Goal: Navigation & Orientation: Find specific page/section

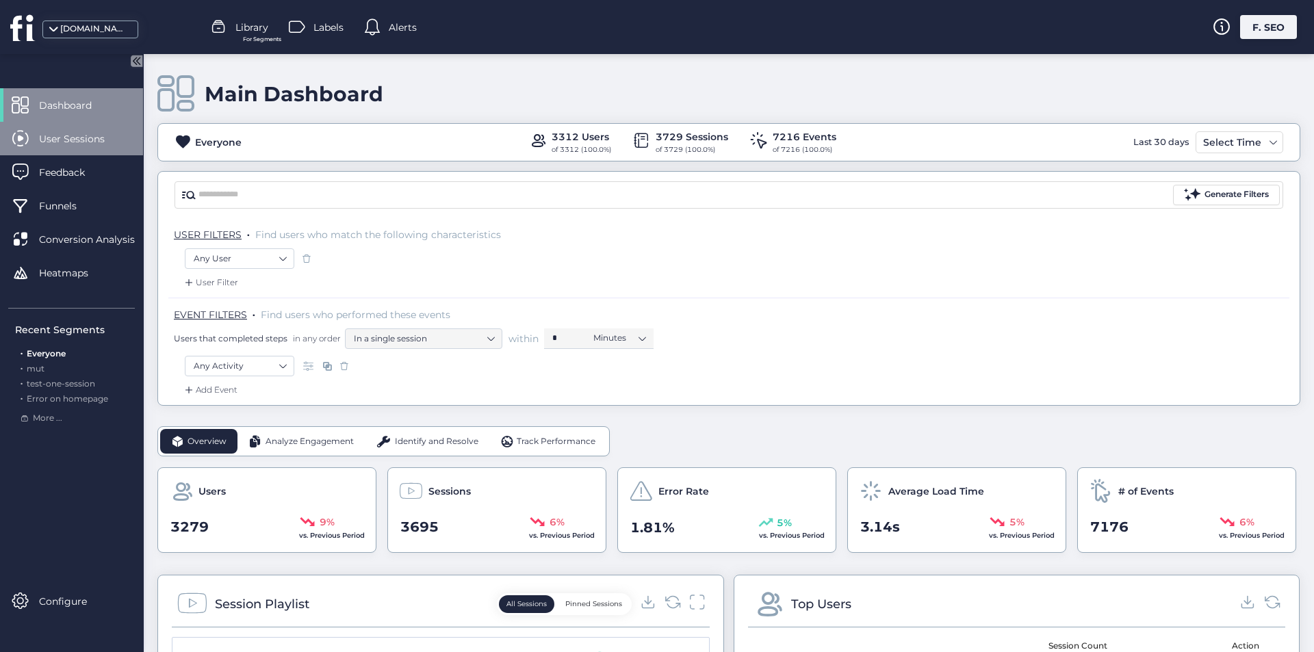
click at [88, 130] on div "User Sessions" at bounding box center [71, 139] width 143 height 34
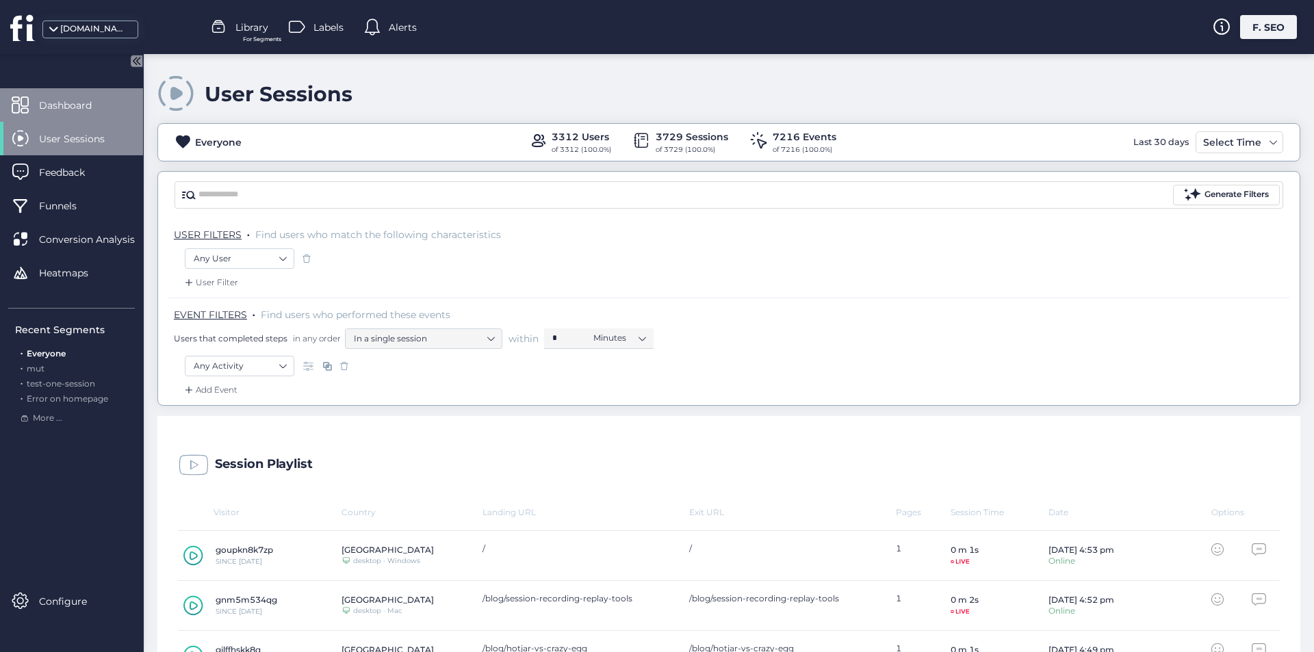
click at [94, 110] on span "Dashboard" at bounding box center [75, 105] width 73 height 15
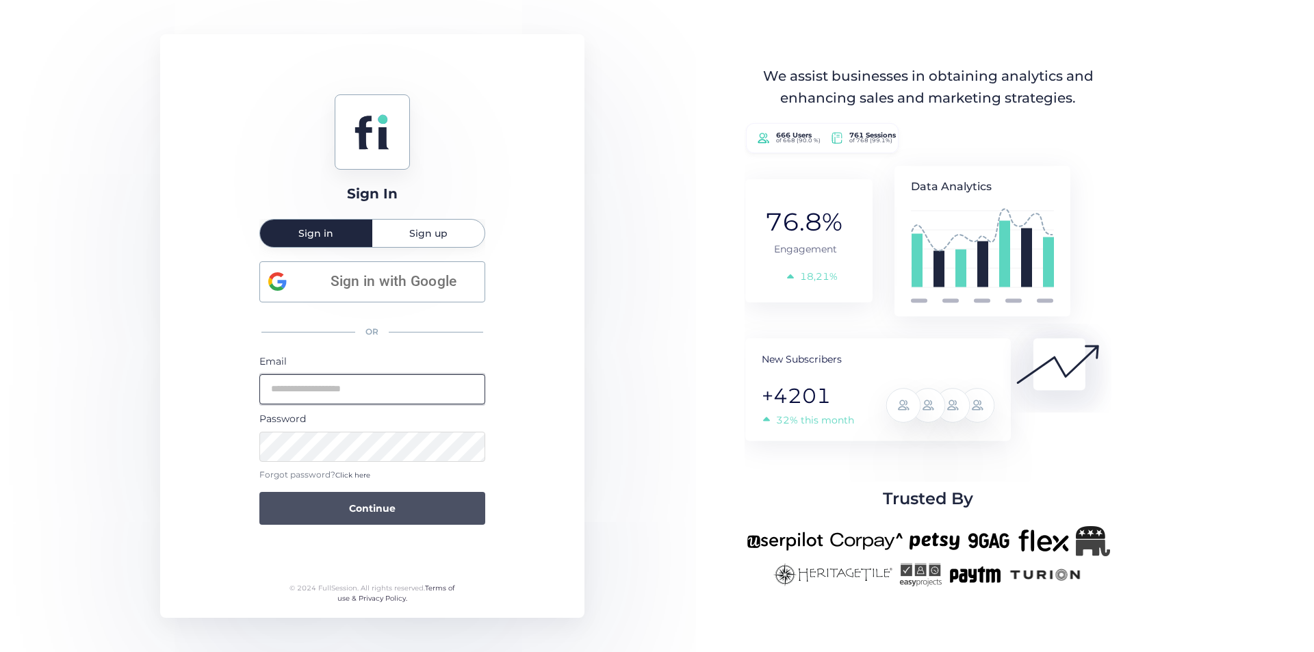
type input "**********"
click at [391, 511] on span "Continue" at bounding box center [372, 508] width 47 height 15
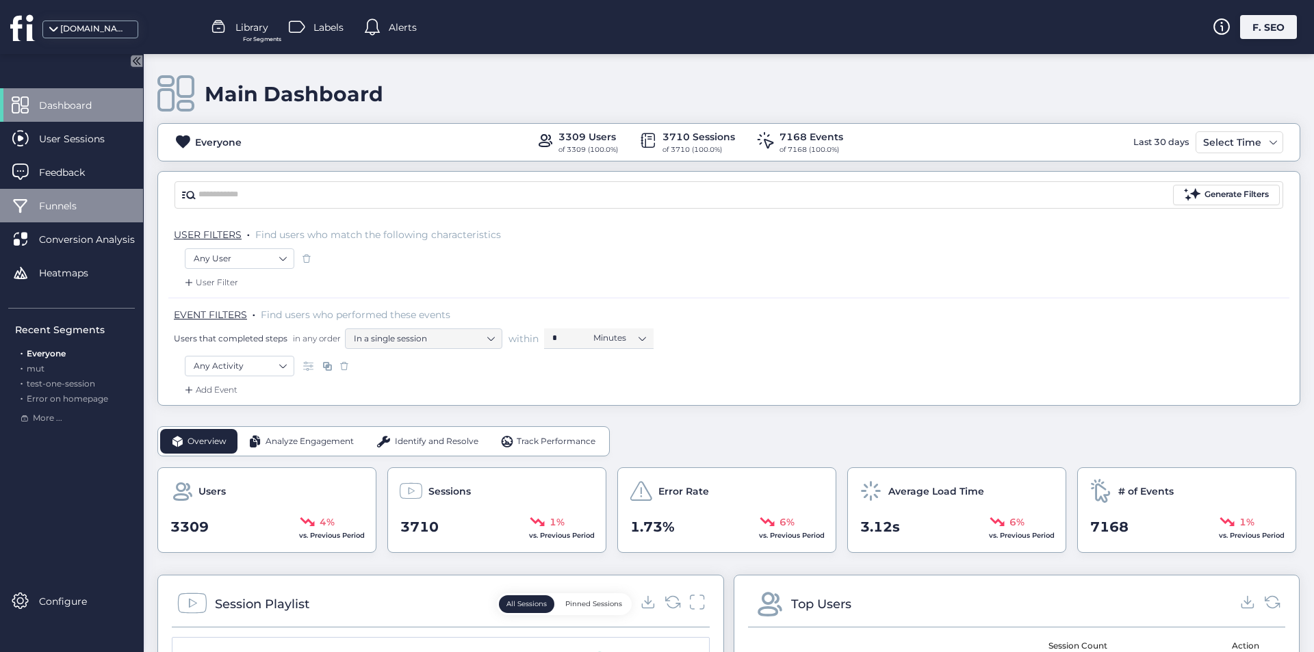
click at [73, 213] on span "Funnels" at bounding box center [68, 206] width 58 height 15
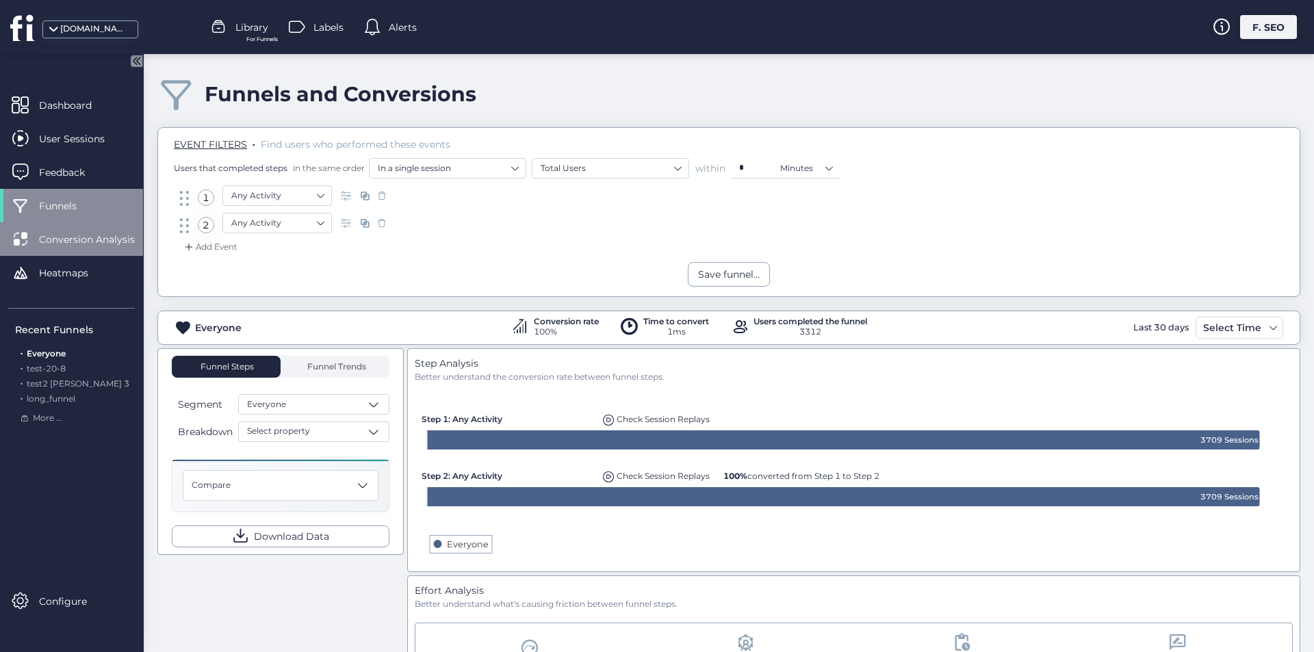
click at [104, 235] on span "Conversion Analysis" at bounding box center [97, 239] width 116 height 15
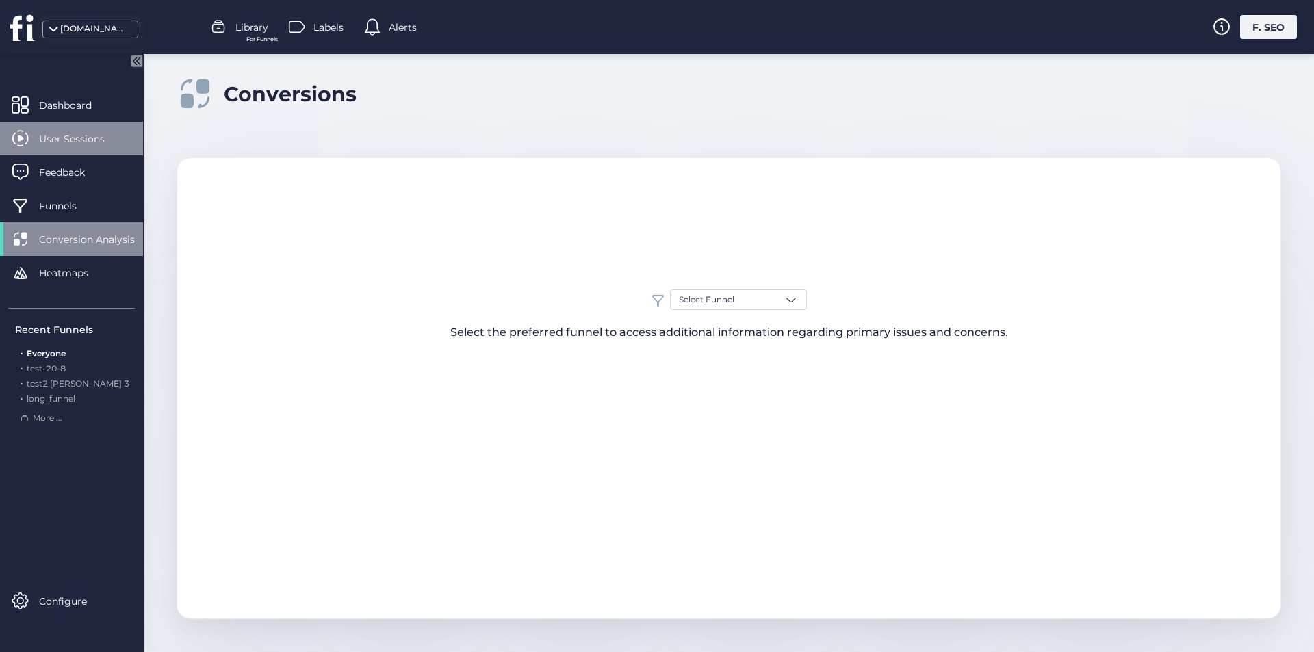
click at [93, 146] on div "User Sessions" at bounding box center [71, 139] width 143 height 34
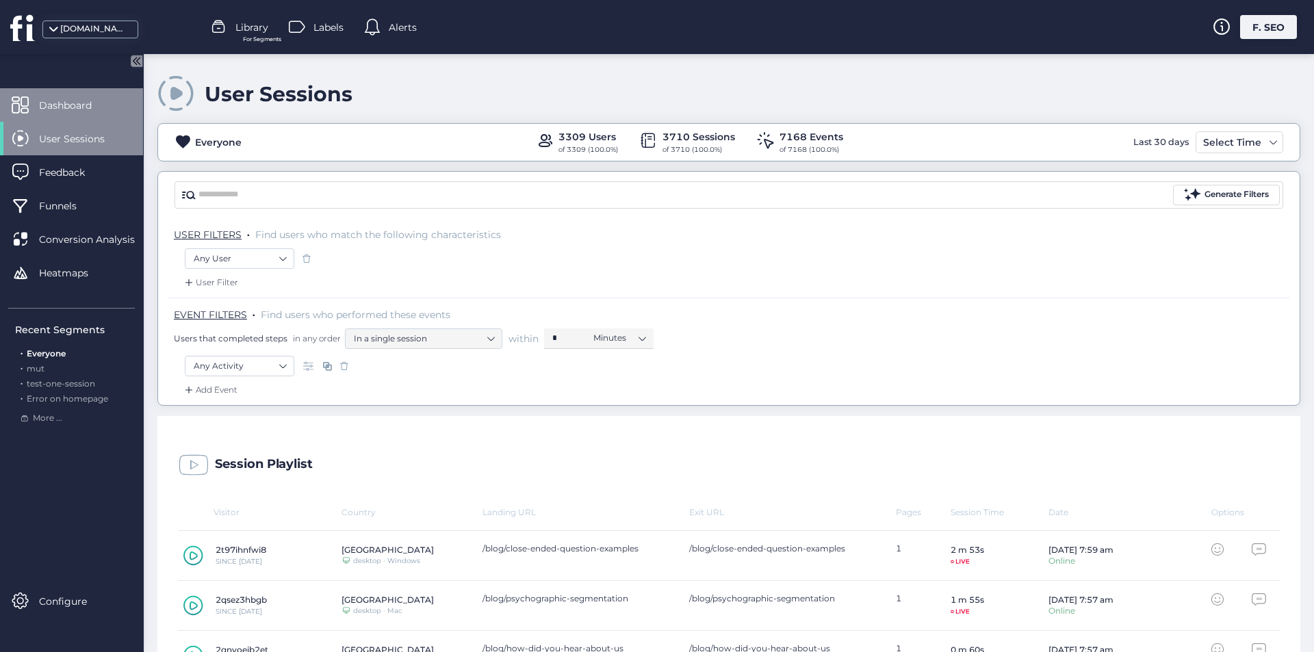
click at [83, 113] on div "Dashboard" at bounding box center [71, 105] width 143 height 34
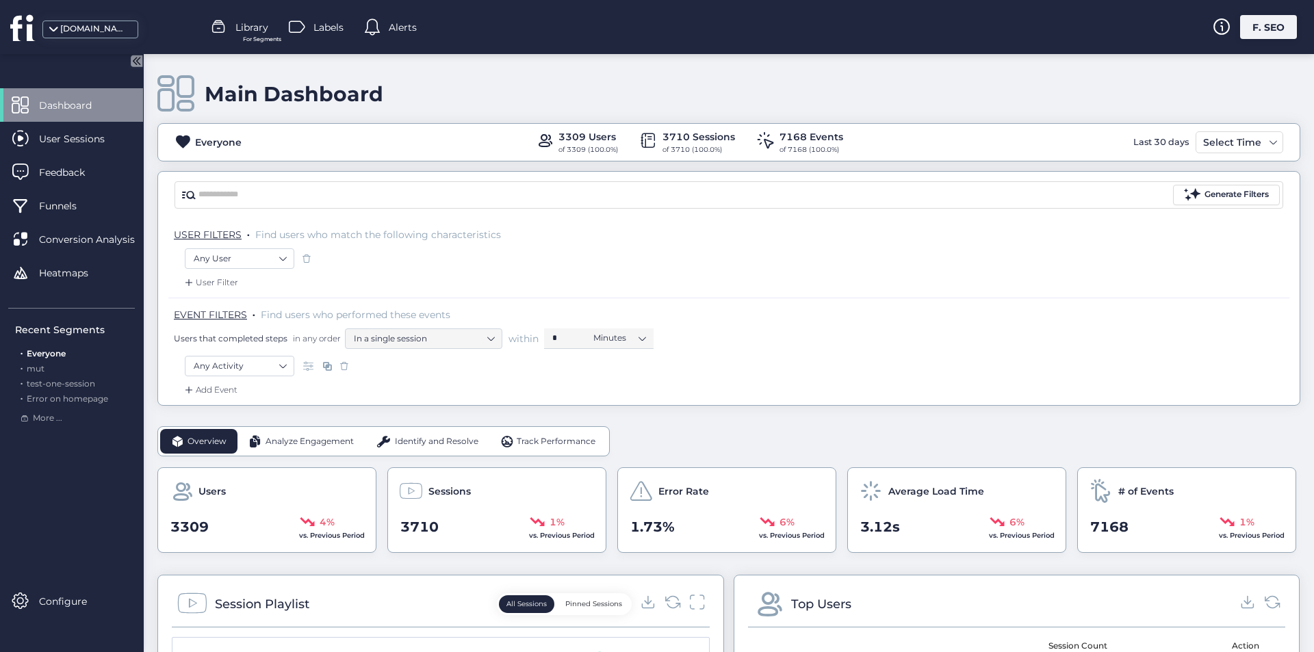
click at [311, 438] on span "Analyze Engagement" at bounding box center [310, 441] width 88 height 13
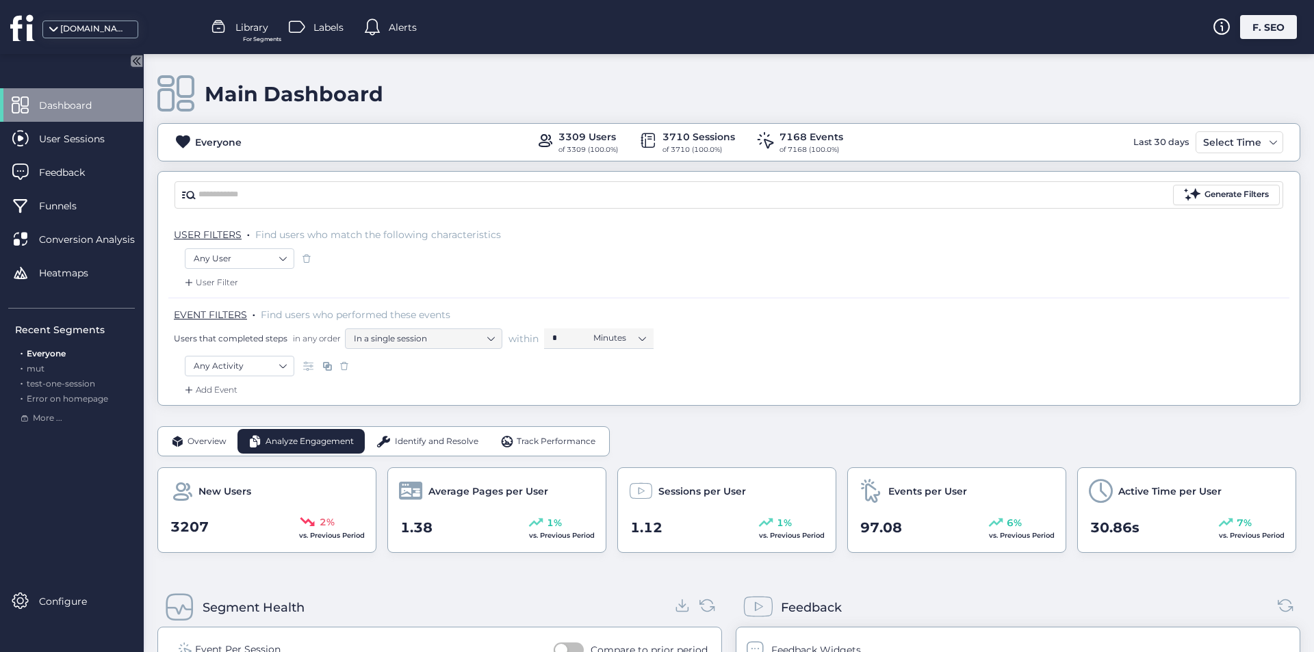
click at [415, 433] on div "Identify and Resolve" at bounding box center [427, 441] width 125 height 25
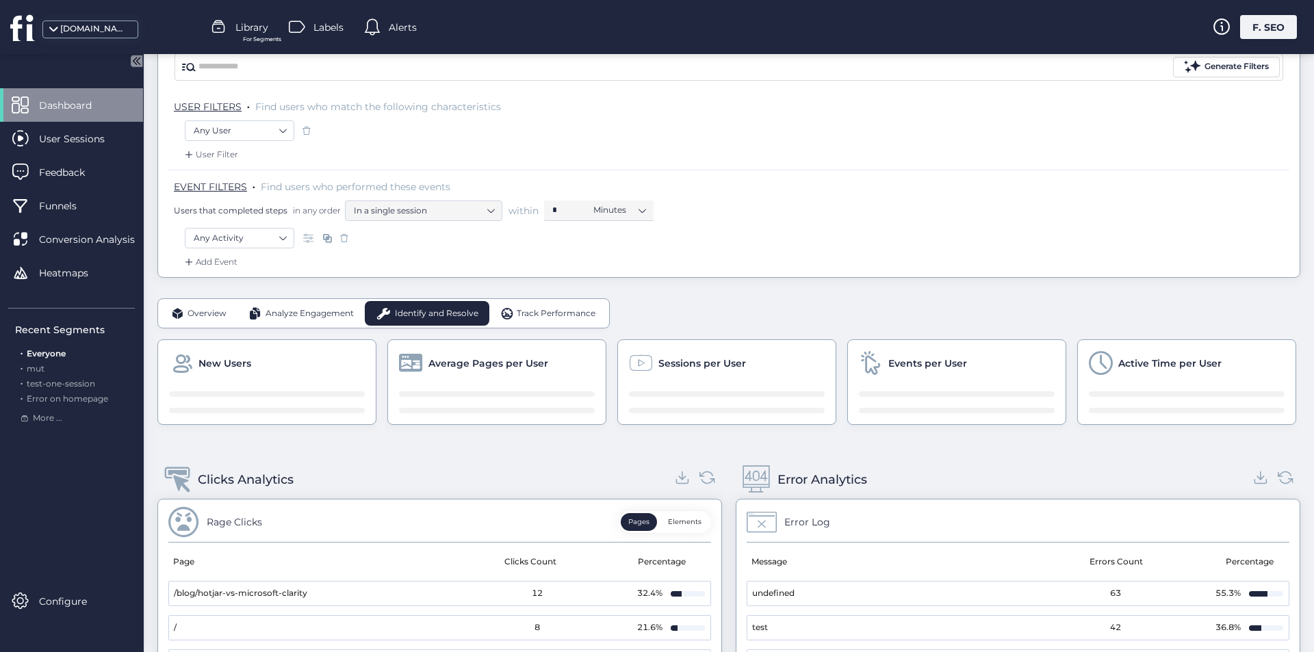
scroll to position [137, 0]
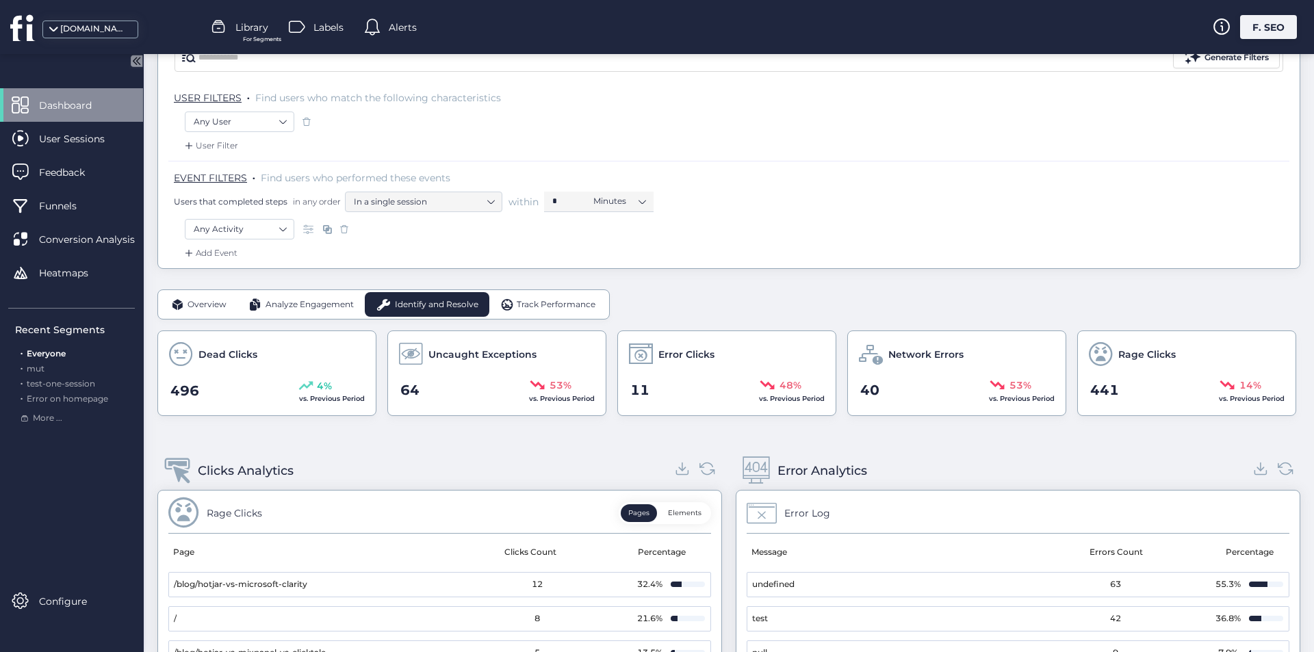
click at [546, 304] on span "Track Performance" at bounding box center [556, 304] width 79 height 13
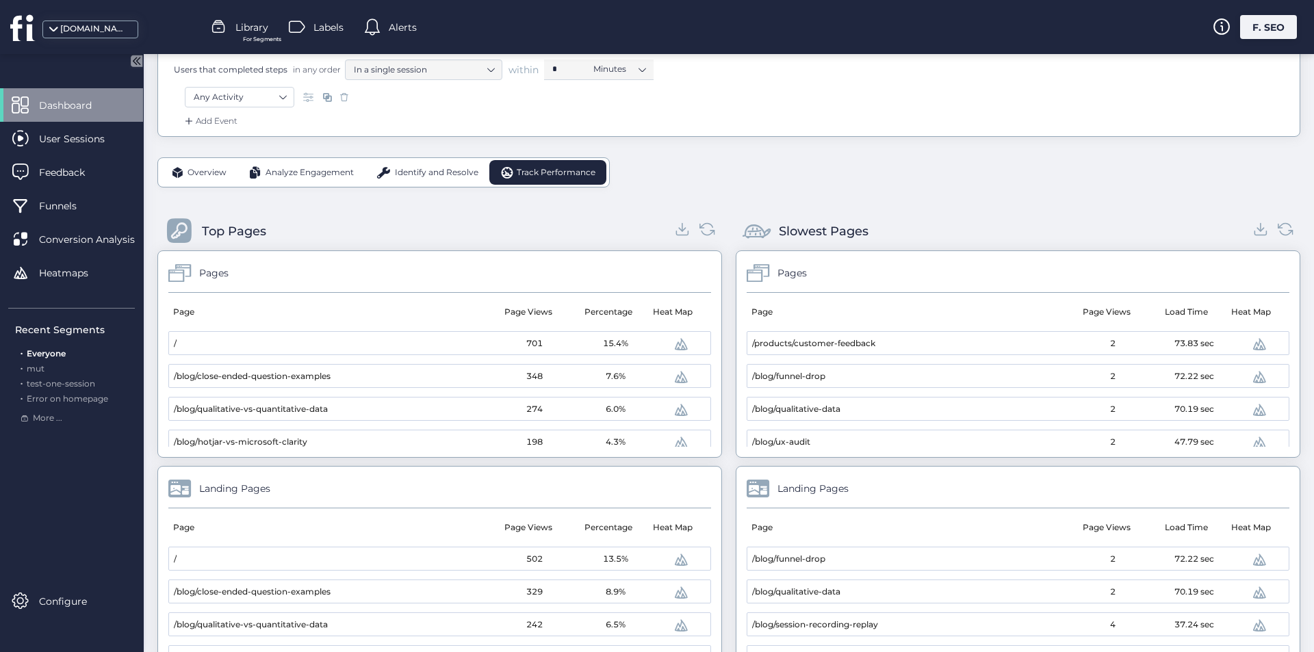
scroll to position [274, 0]
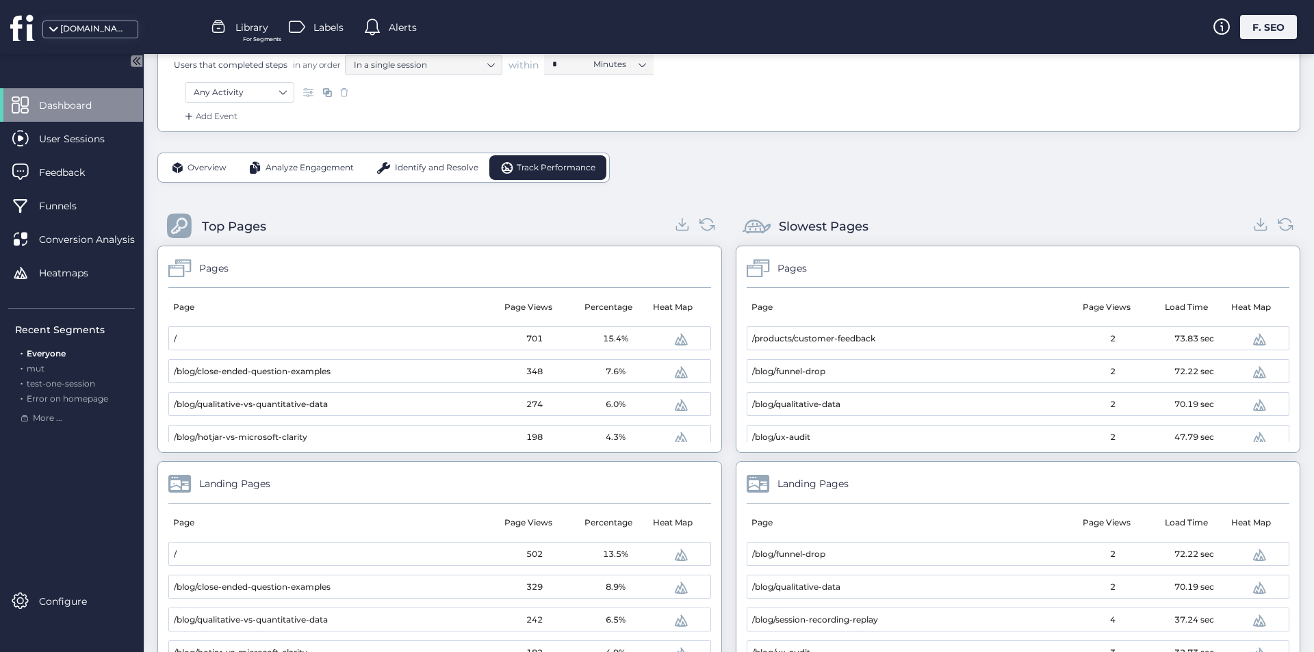
click at [227, 169] on div "Overview" at bounding box center [198, 167] width 77 height 25
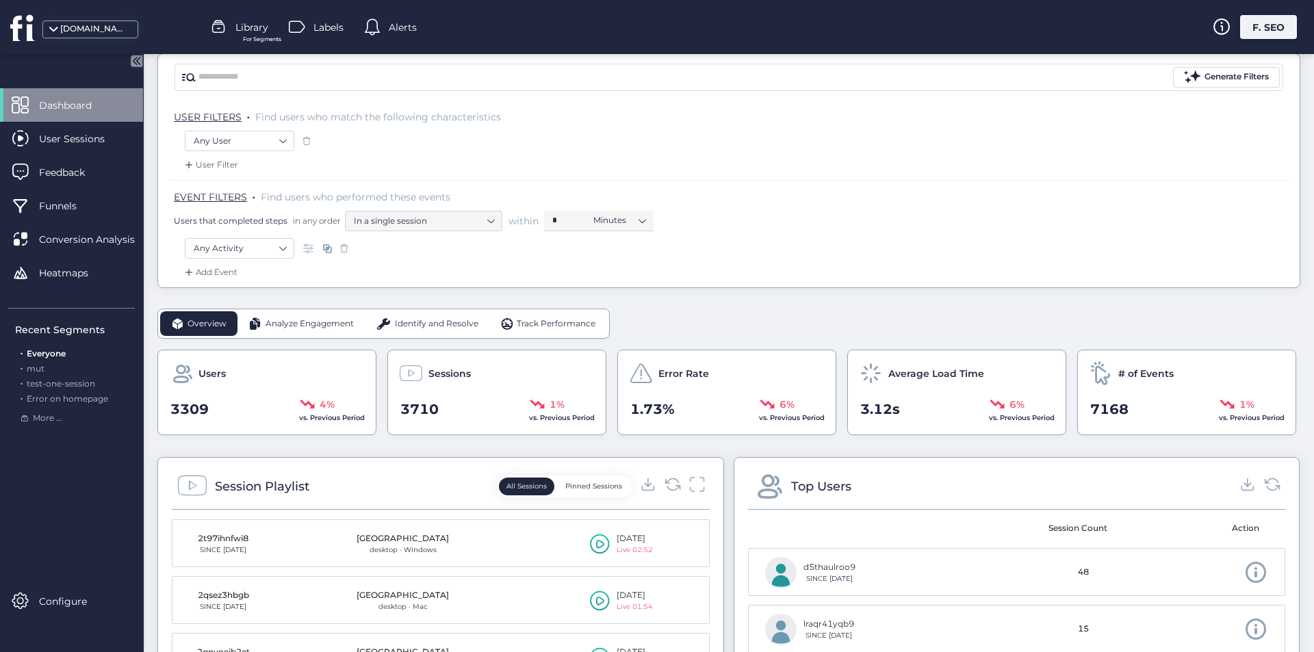
scroll to position [0, 0]
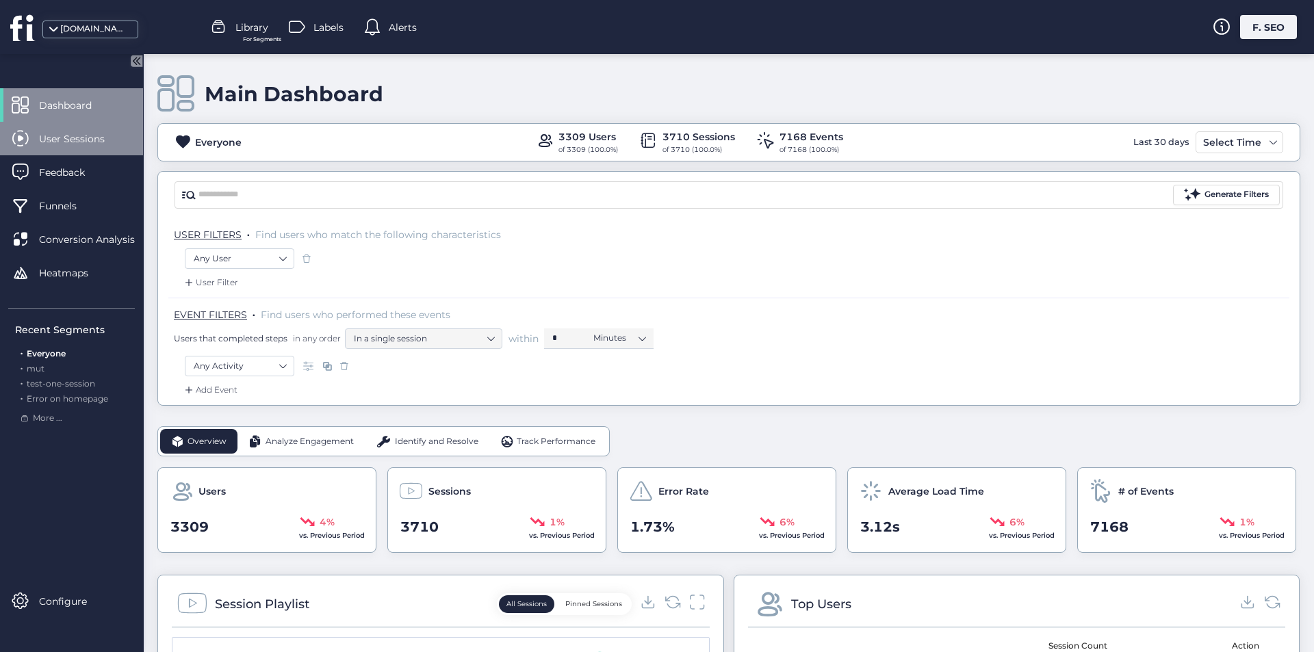
click at [100, 146] on span "User Sessions" at bounding box center [82, 138] width 86 height 15
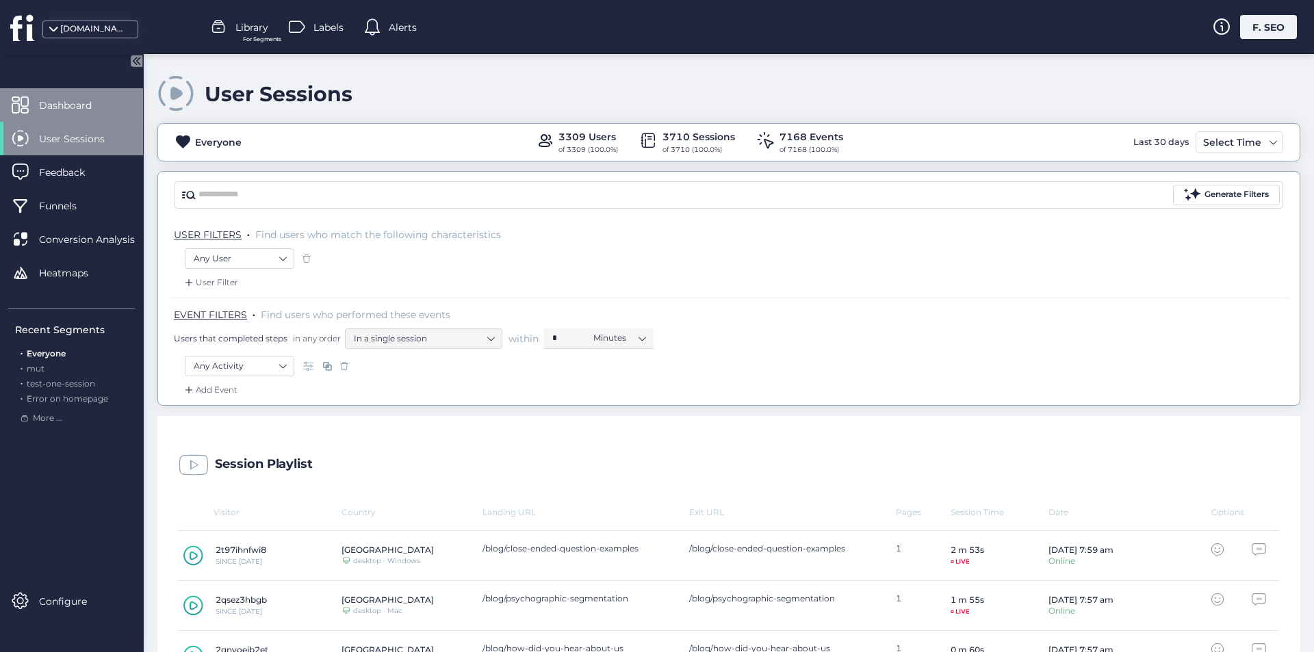
click at [79, 108] on span "Dashboard" at bounding box center [75, 105] width 73 height 15
